Goal: Task Accomplishment & Management: Complete application form

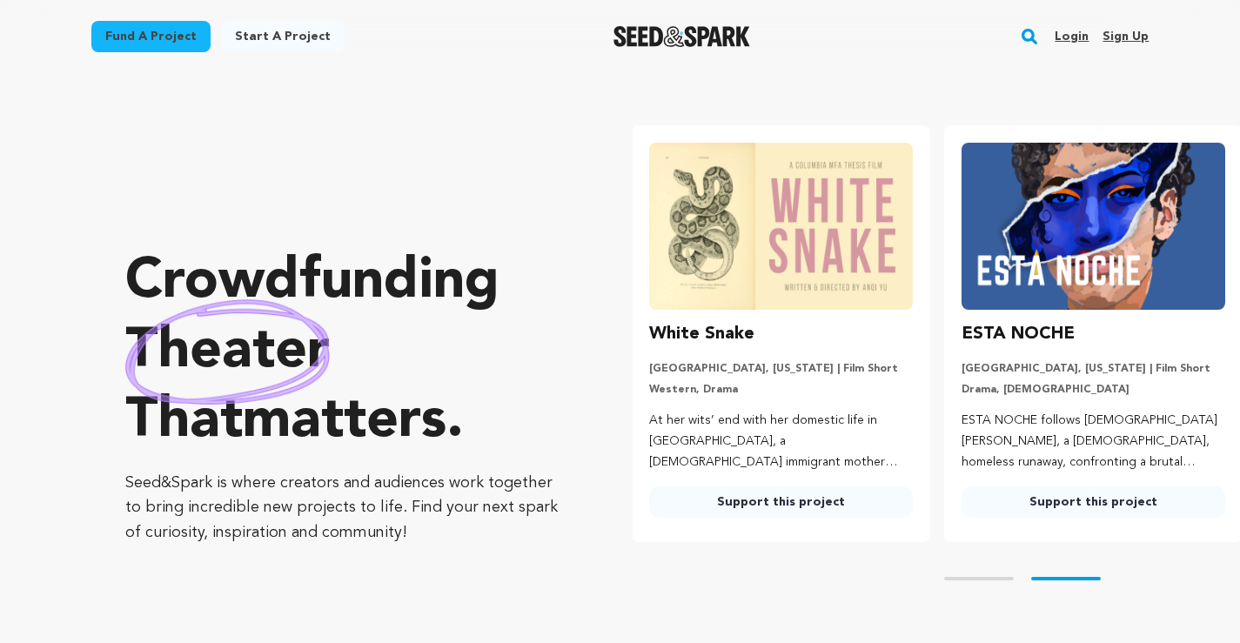
scroll to position [0, 326]
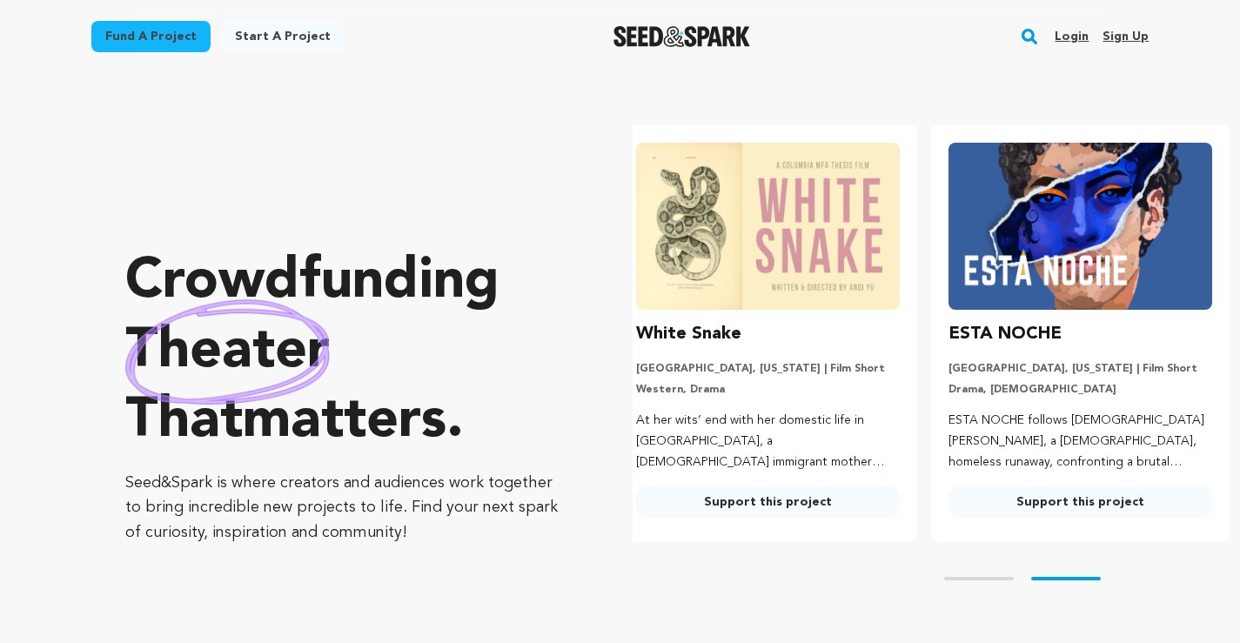
click at [1123, 42] on link "Sign up" at bounding box center [1126, 37] width 46 height 28
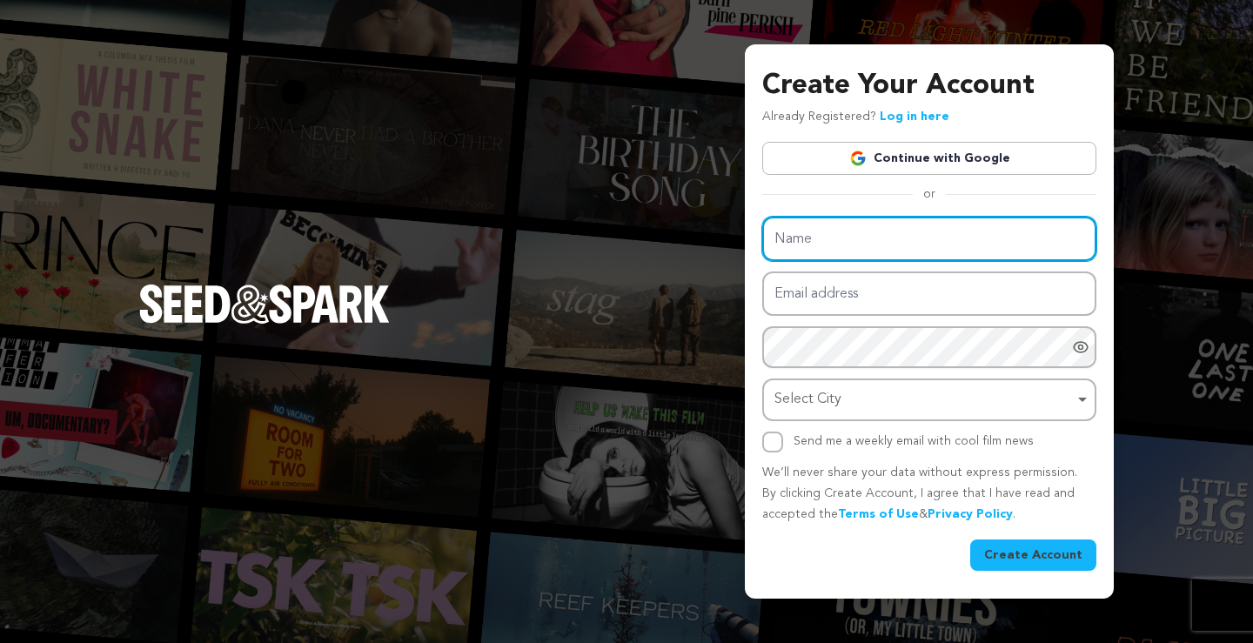
click at [892, 238] on input "Name" at bounding box center [929, 239] width 334 height 44
type input "Plumber Service in [GEOGRAPHIC_DATA]"
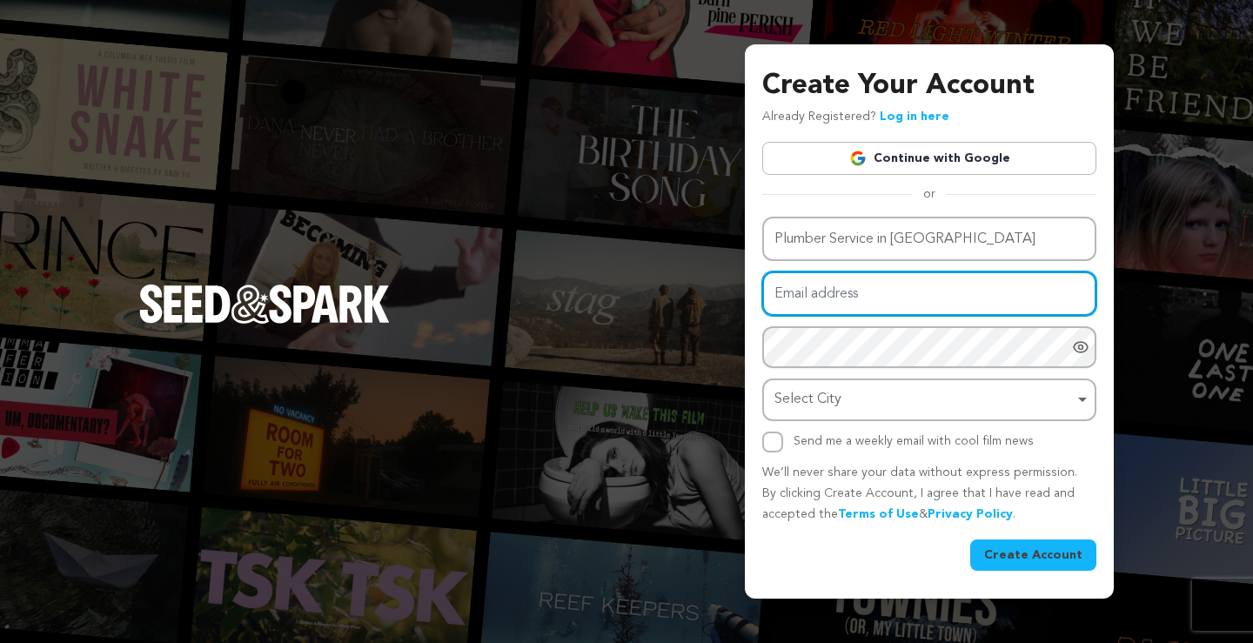
click at [869, 287] on input "Email address" at bounding box center [929, 294] width 334 height 44
type input "[EMAIL_ADDRESS][DOMAIN_NAME]"
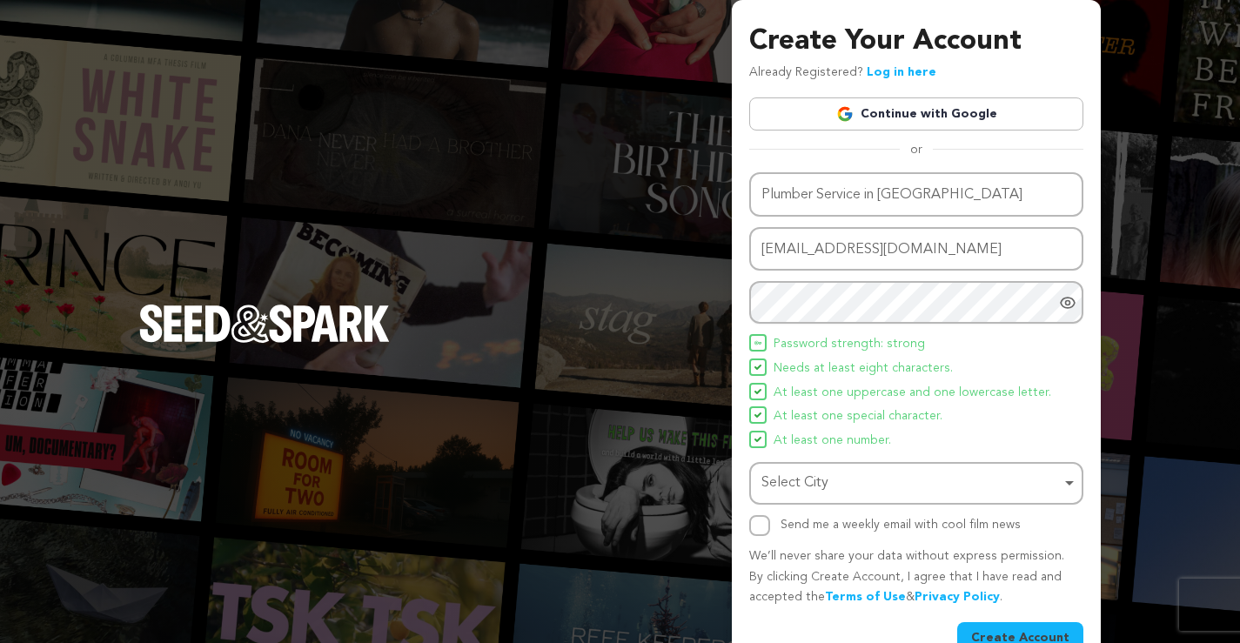
click at [820, 411] on span "At least one special character." at bounding box center [858, 416] width 169 height 21
click at [838, 500] on div "Select City Select City Remove item" at bounding box center [916, 483] width 334 height 43
click at [838, 526] on input "Select City" at bounding box center [916, 533] width 331 height 39
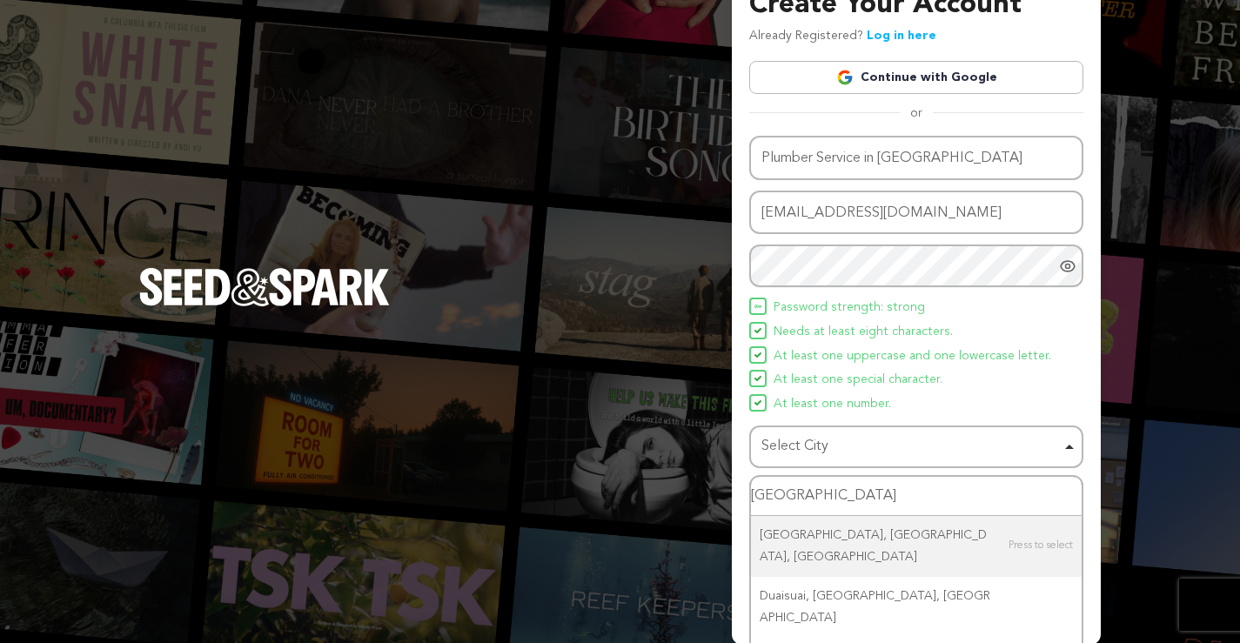
scroll to position [69, 0]
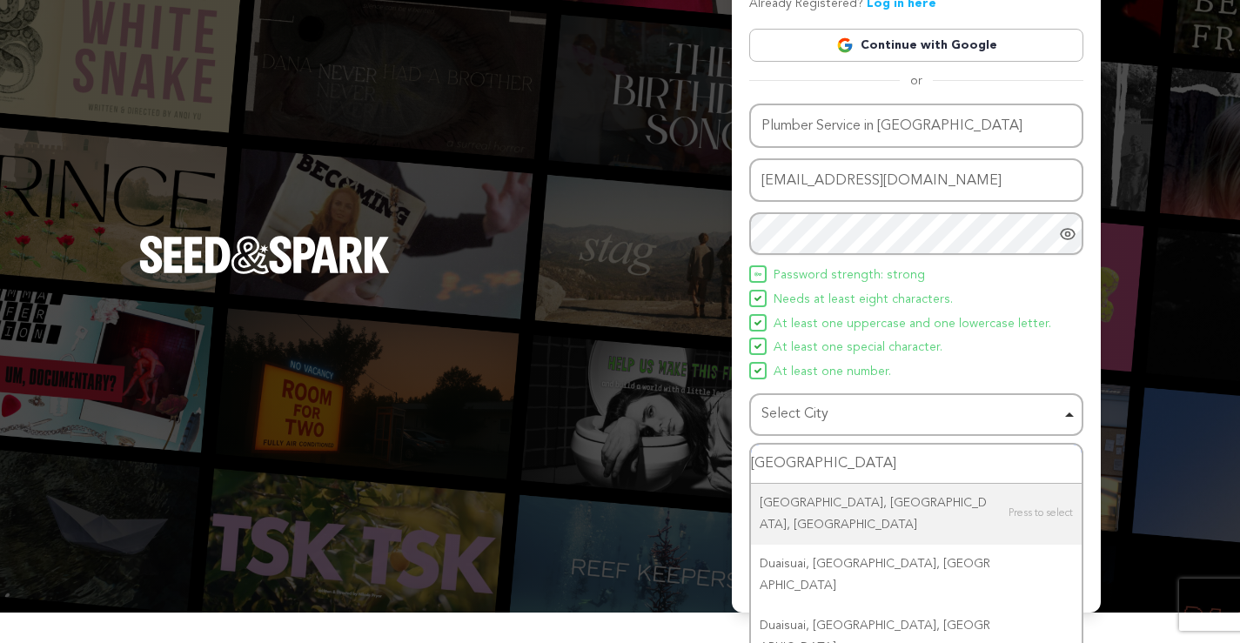
click at [820, 459] on input "[GEOGRAPHIC_DATA]" at bounding box center [916, 464] width 331 height 39
type input "UNITED"
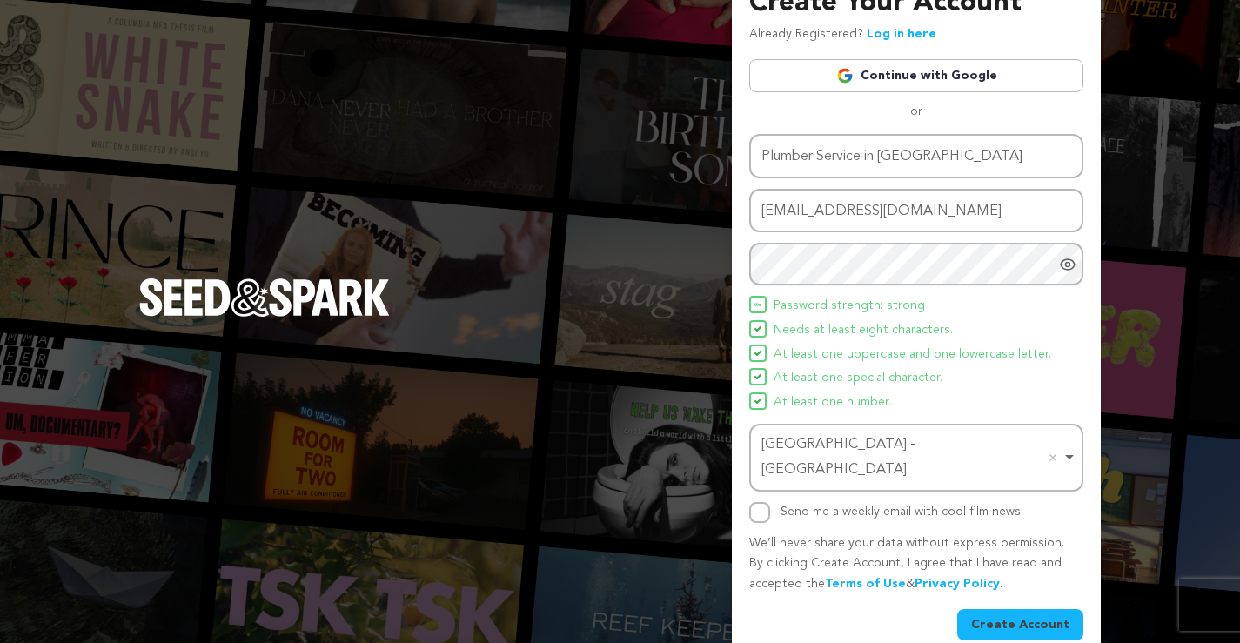
click at [1051, 609] on button "Create Account" at bounding box center [1020, 624] width 126 height 31
